Goal: Task Accomplishment & Management: Manage account settings

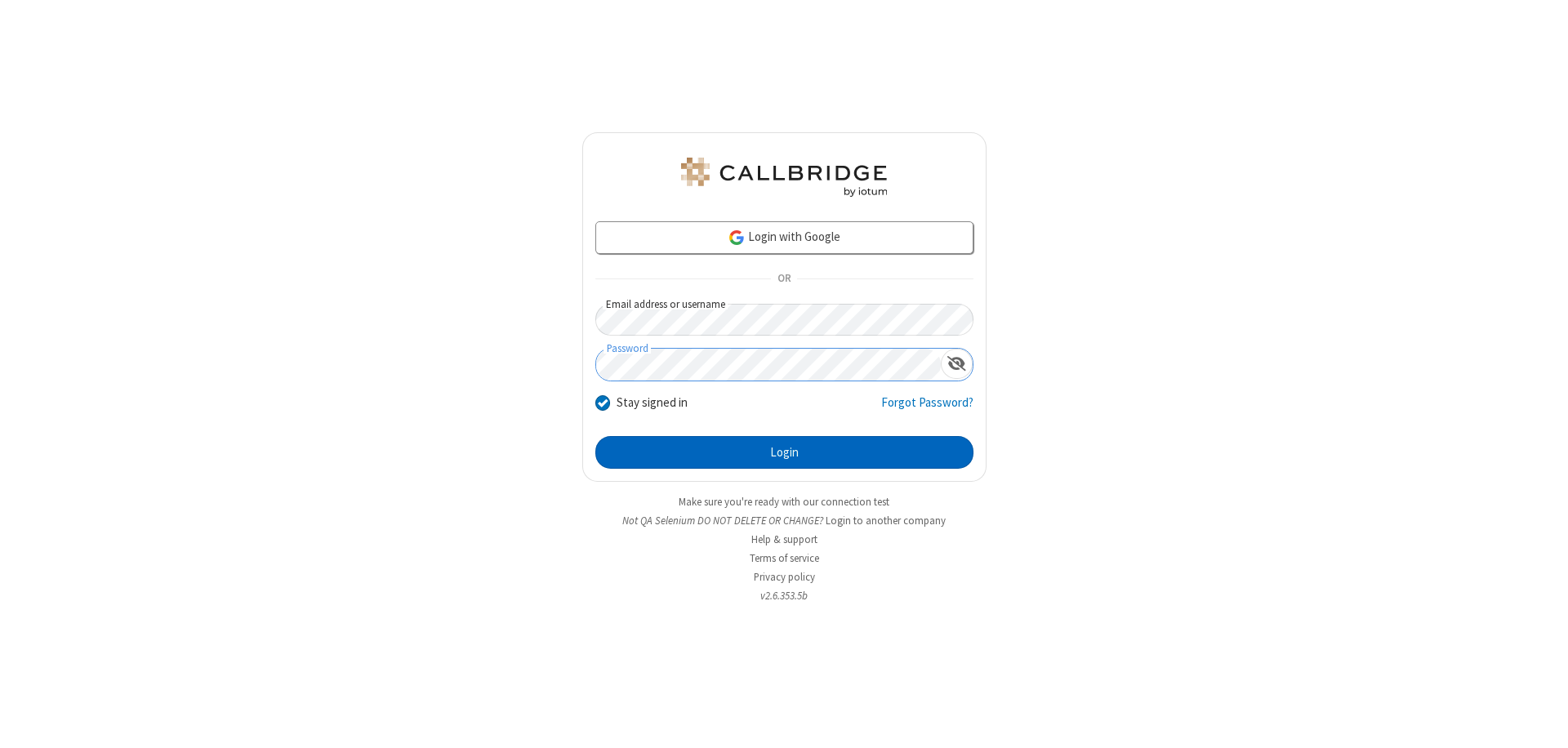
click at [784, 453] on button "Login" at bounding box center [784, 453] width 379 height 32
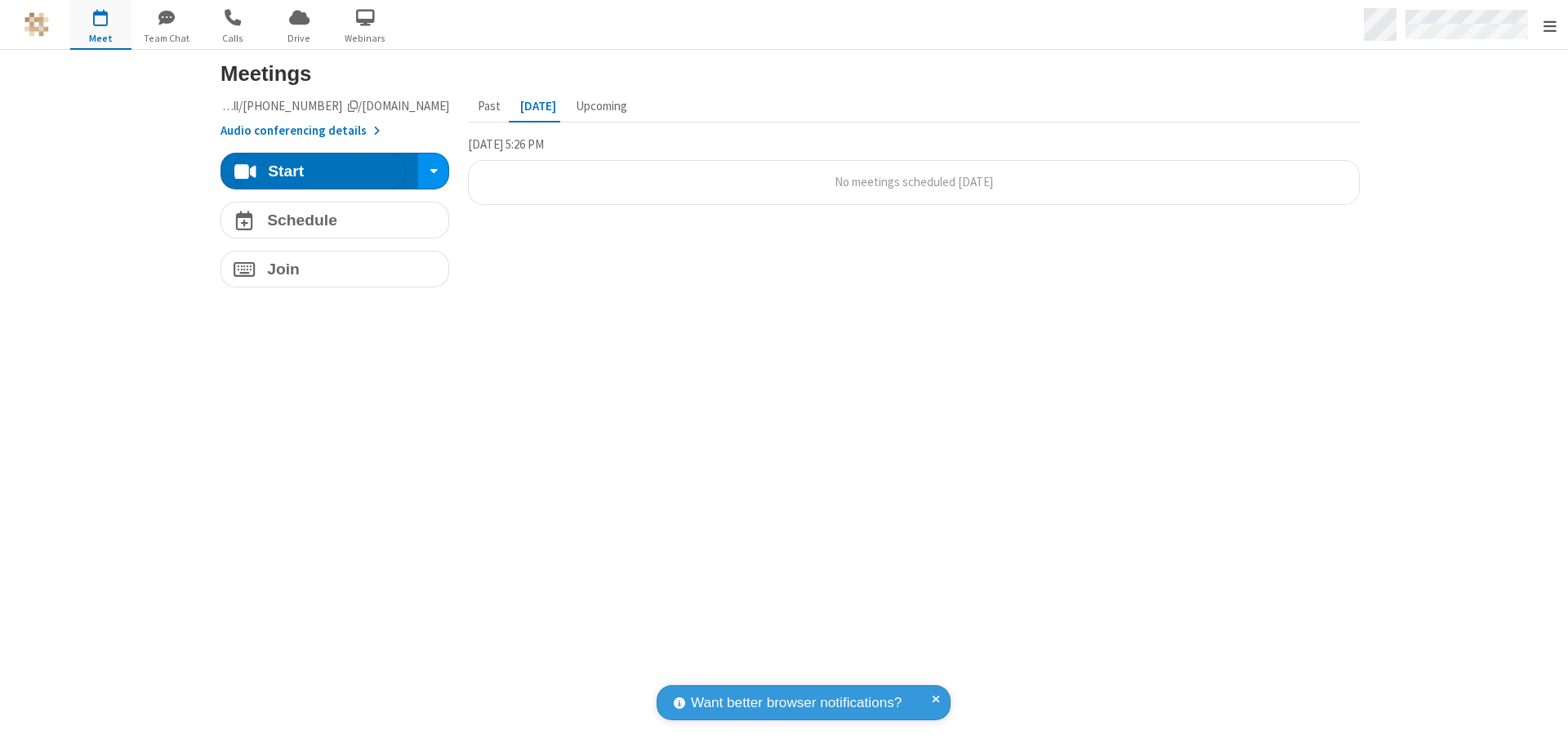
click at [1549, 25] on span "Open menu" at bounding box center [1550, 25] width 13 height 16
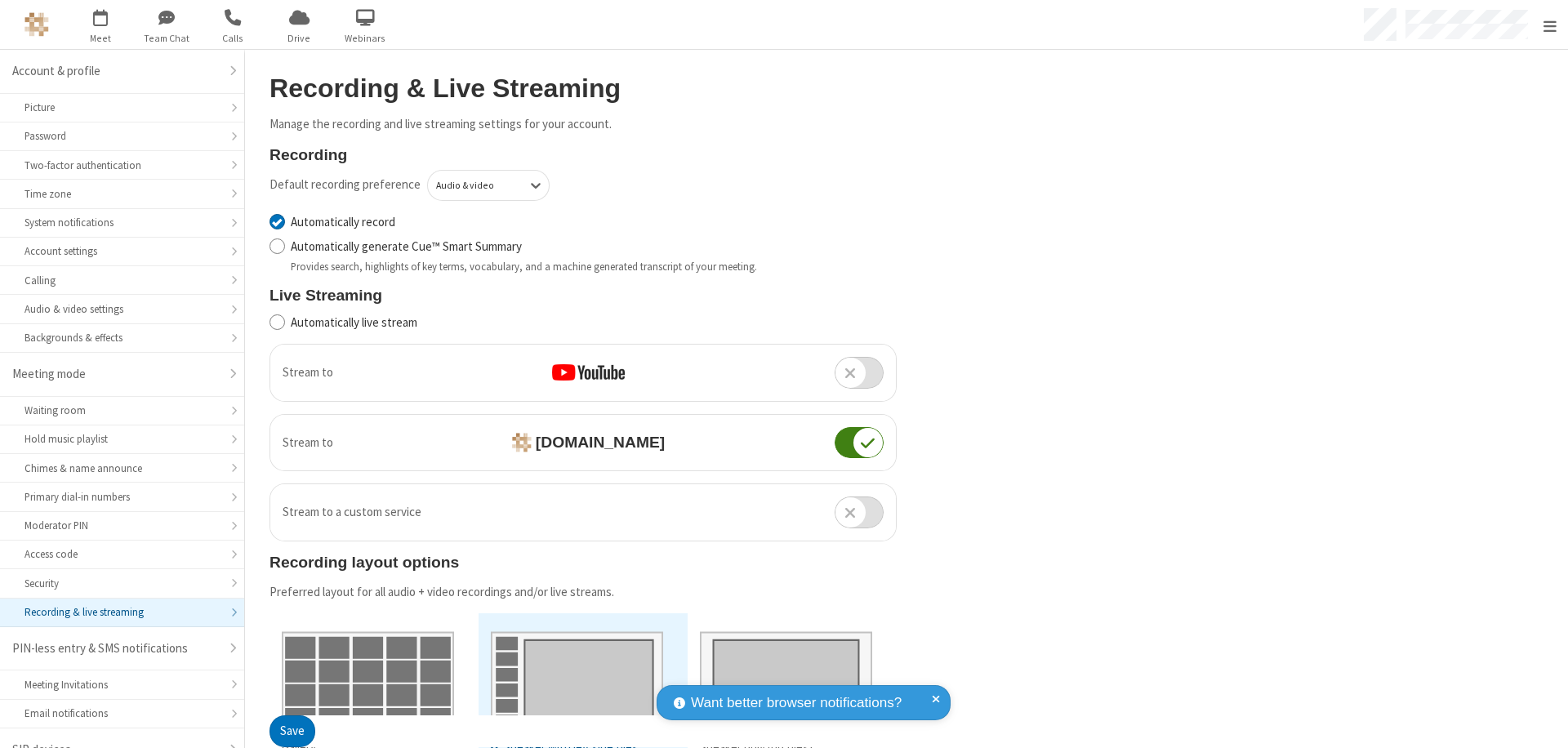
scroll to position [23, 0]
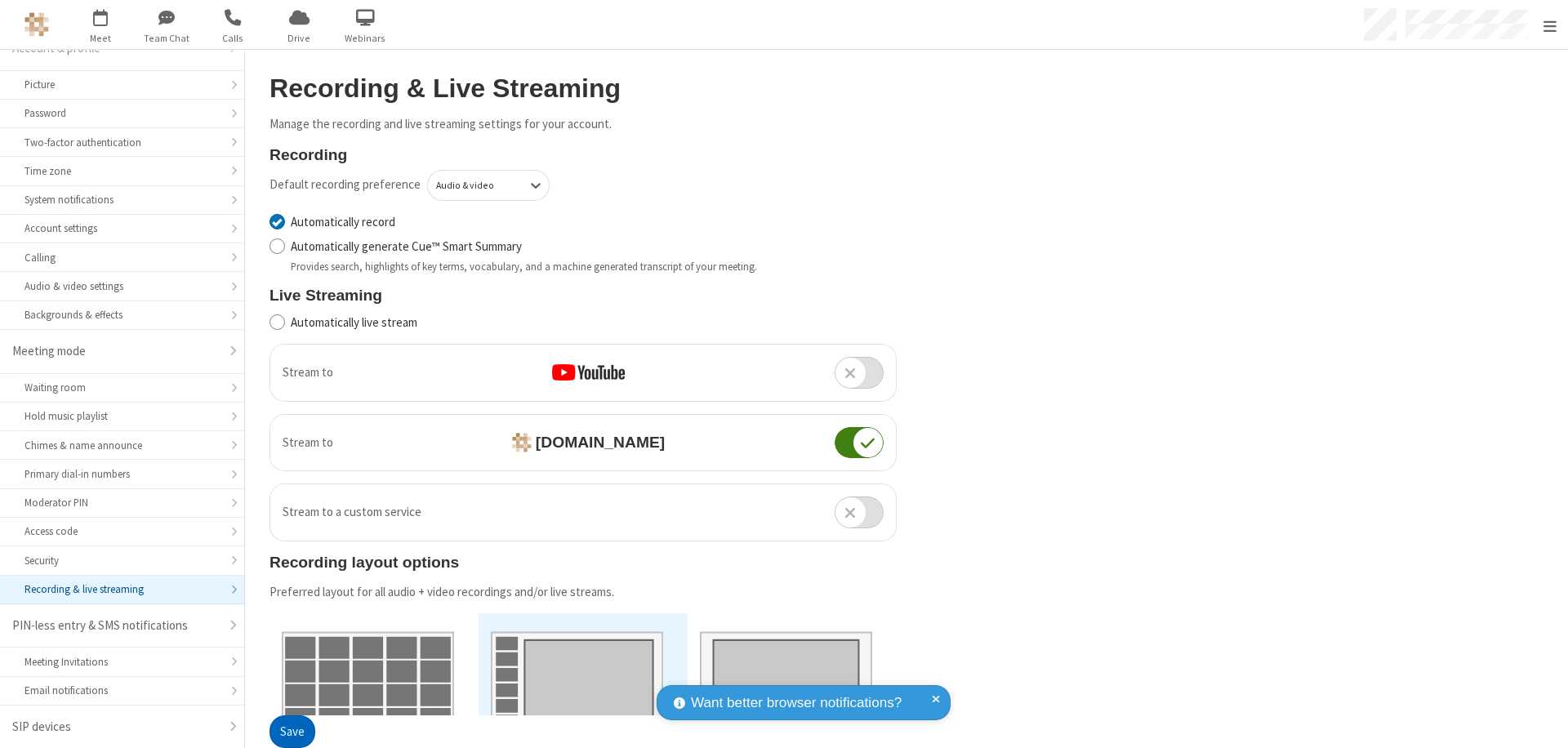
click at [292, 732] on button "Save" at bounding box center [293, 733] width 46 height 32
